Goal: Communication & Community: Participate in discussion

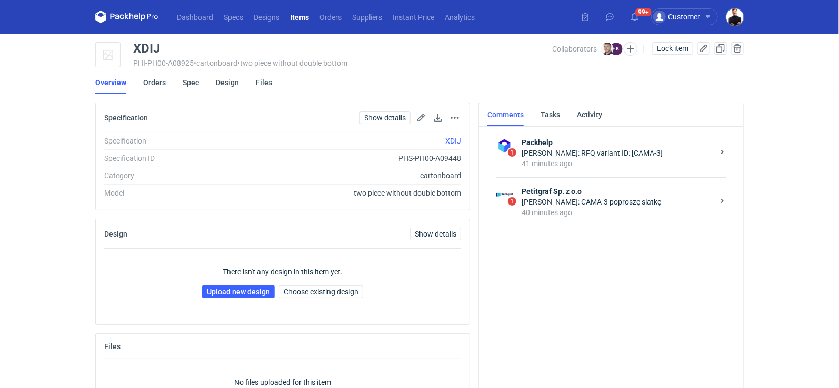
click at [591, 199] on div "[PERSON_NAME]: CAMA-3 poproszę siatkę" at bounding box center [618, 202] width 192 height 11
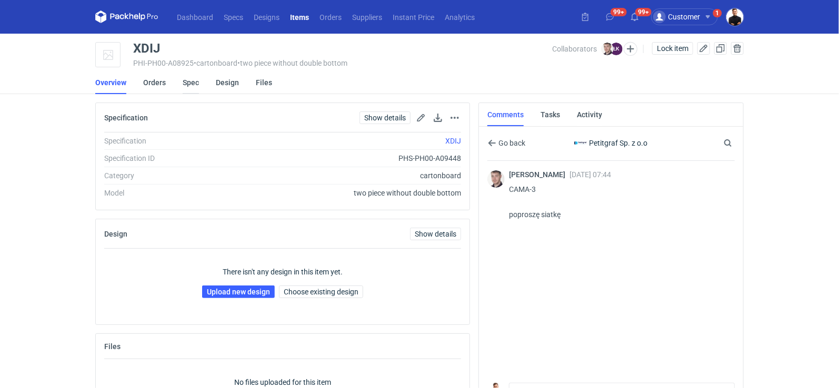
click at [192, 89] on link "Spec" at bounding box center [191, 82] width 16 height 23
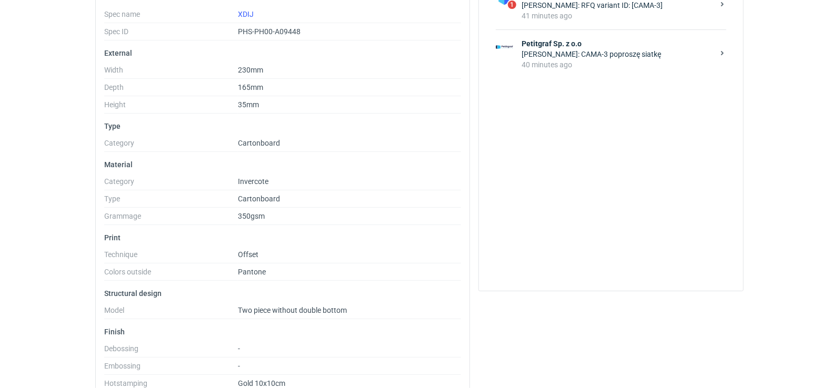
scroll to position [183, 0]
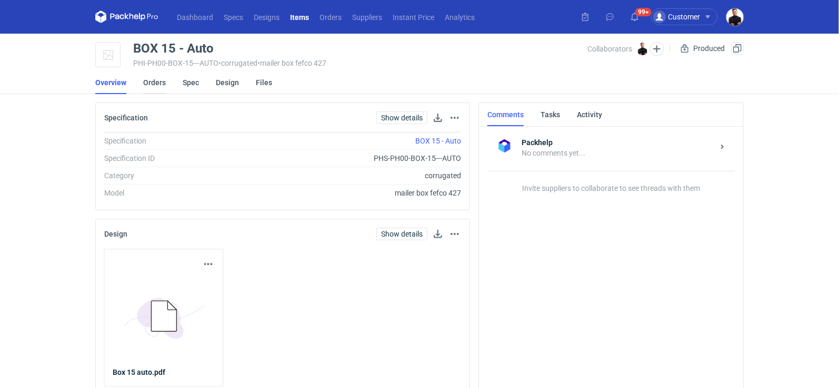
click at [156, 81] on link "Orders" at bounding box center [154, 82] width 23 height 23
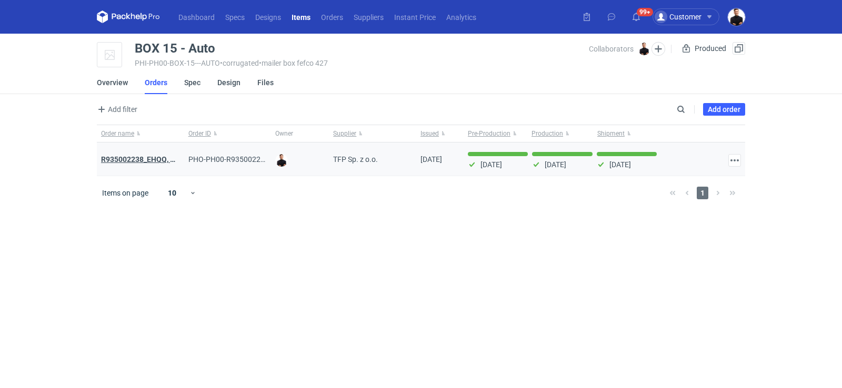
click at [156, 157] on strong "R935002238_EHQQ, KYPE" at bounding box center [144, 159] width 87 height 8
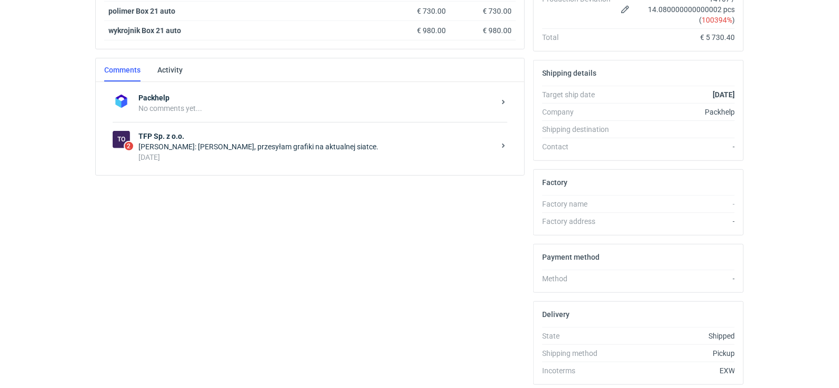
scroll to position [296, 0]
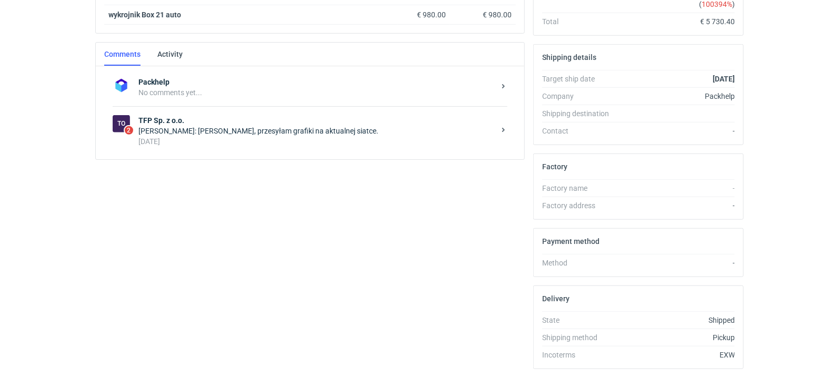
click at [269, 136] on div "4 days ago" at bounding box center [316, 141] width 356 height 11
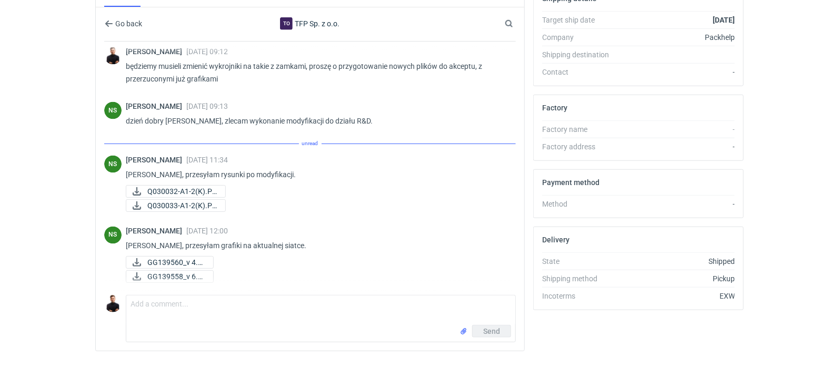
scroll to position [794, 0]
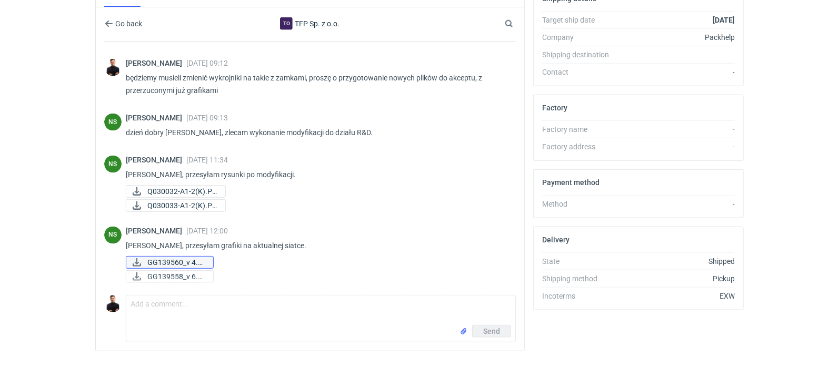
click at [162, 258] on span "GG139560_v 4.pdf" at bounding box center [175, 263] width 57 height 12
click at [527, 109] on div "Items (6) Item nickname Item ID Produced Ordered Unit price Net total BOX 15 - …" at bounding box center [310, 82] width 438 height 555
click at [173, 186] on span "Q030032-A1-2(K).PDF" at bounding box center [181, 192] width 69 height 12
click at [167, 200] on span "Q030033-A1-2(K).PDF" at bounding box center [181, 206] width 69 height 12
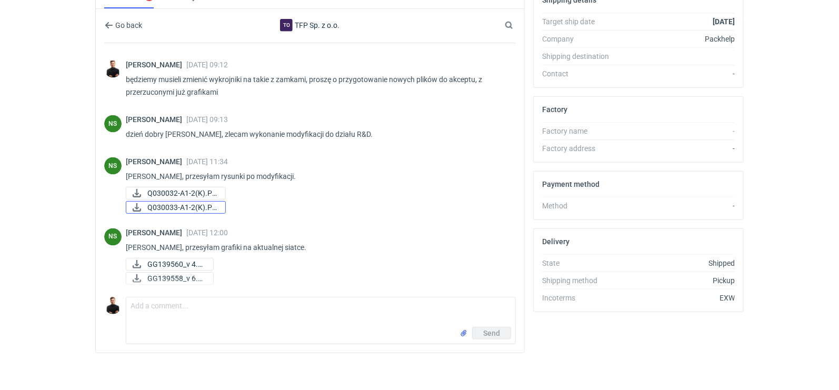
scroll to position [353, 0]
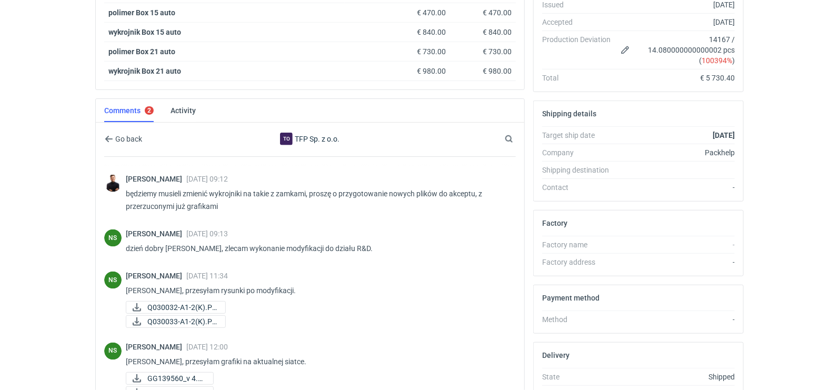
scroll to position [794, 0]
click at [351, 271] on div "Natalia Stępak 13 Aug 2025 11:34" at bounding box center [317, 275] width 382 height 8
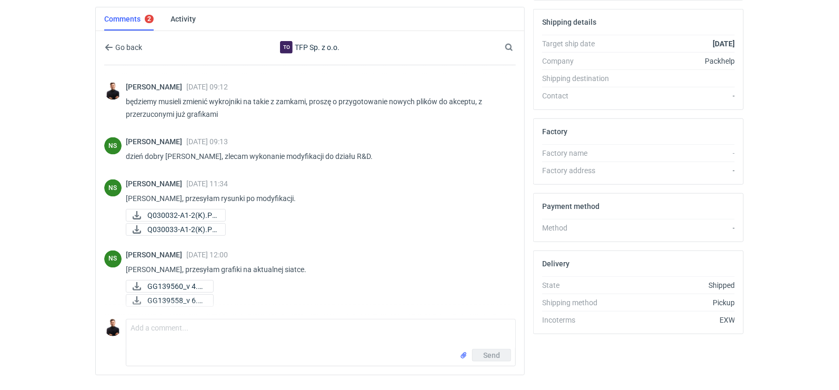
scroll to position [354, 0]
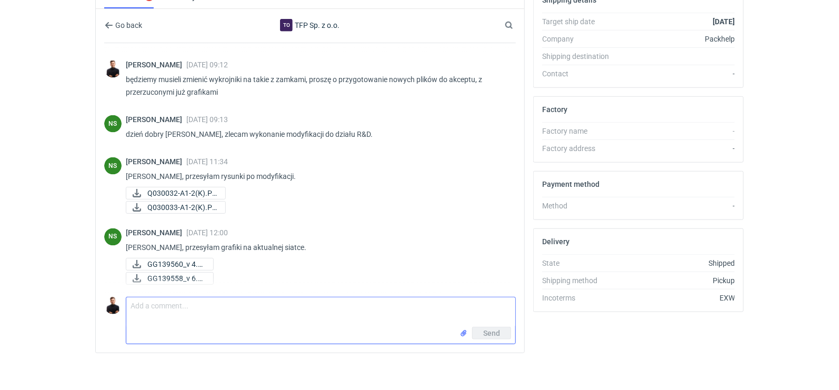
click at [269, 307] on textarea "Comment message" at bounding box center [320, 311] width 389 height 29
type textarea "Dziękuję, czekamy na akceptację klienta"
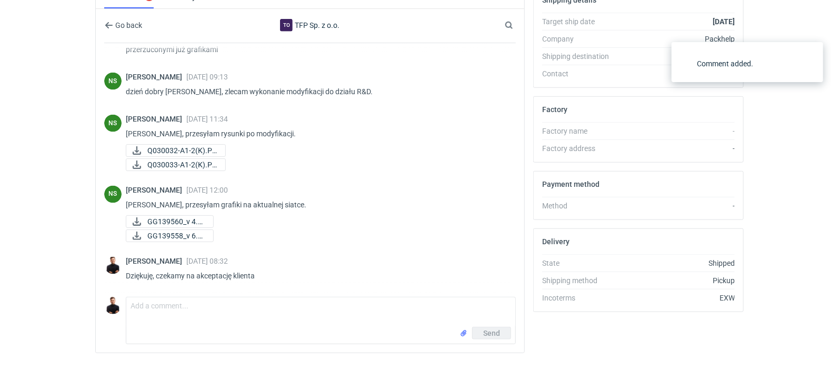
scroll to position [836, 0]
